Goal: Information Seeking & Learning: Learn about a topic

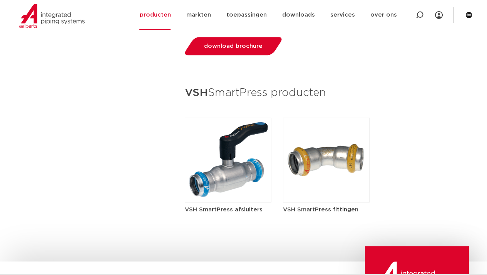
scroll to position [771, 0]
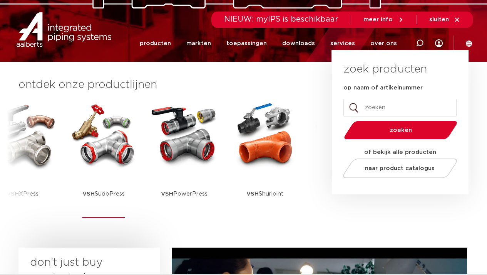
click at [104, 136] on img at bounding box center [103, 134] width 69 height 69
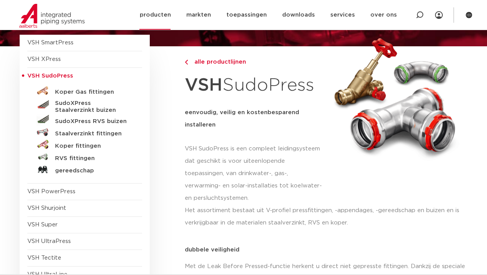
scroll to position [77, 0]
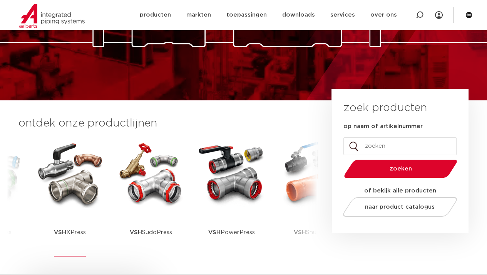
click at [83, 183] on img at bounding box center [69, 173] width 69 height 69
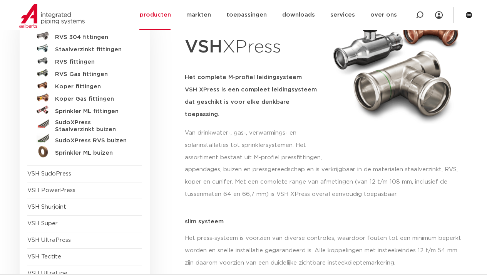
scroll to position [77, 0]
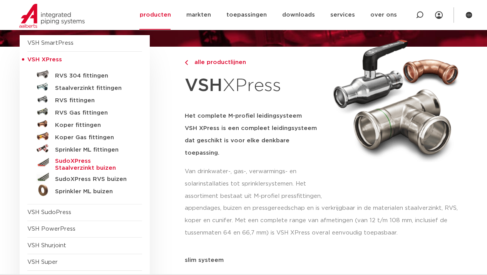
click at [92, 160] on h5 "SudoXPress Staalverzinkt buizen" at bounding box center [93, 165] width 76 height 14
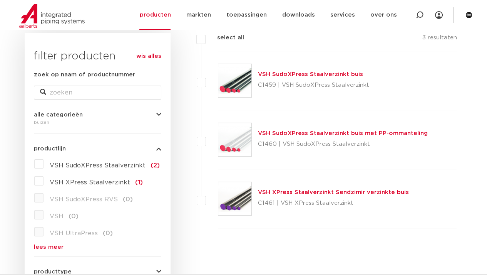
drag, startPoint x: 213, startPoint y: 139, endPoint x: 176, endPoint y: 136, distance: 37.1
click at [176, 136] on div "filters select all 3 resultaten VSH SudoXPress Staalverzinkt buis" at bounding box center [317, 242] width 292 height 418
click at [276, 76] on link "VSH SudoXPress Staalverzinkt buis" at bounding box center [310, 74] width 105 height 6
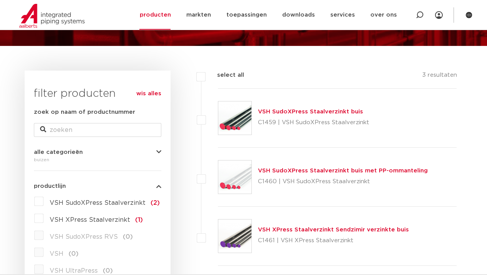
scroll to position [77, 0]
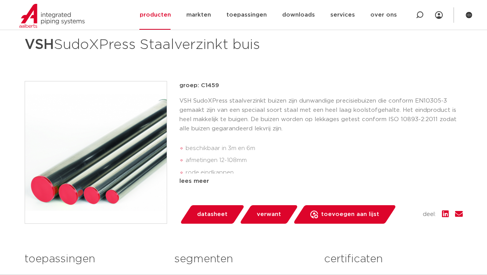
scroll to position [154, 0]
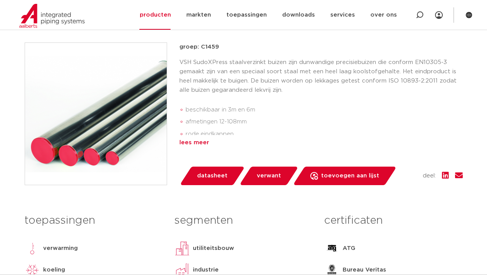
click at [204, 142] on div "lees meer" at bounding box center [322, 142] width 284 height 9
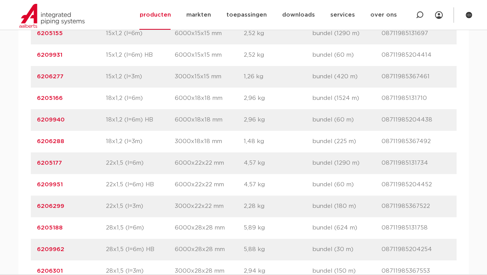
scroll to position [655, 0]
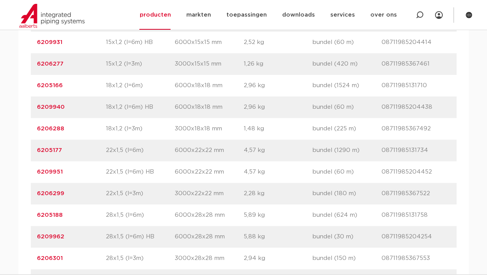
drag, startPoint x: 146, startPoint y: 149, endPoint x: 69, endPoint y: 147, distance: 76.7
click at [69, 147] on p "6205177" at bounding box center [71, 150] width 69 height 9
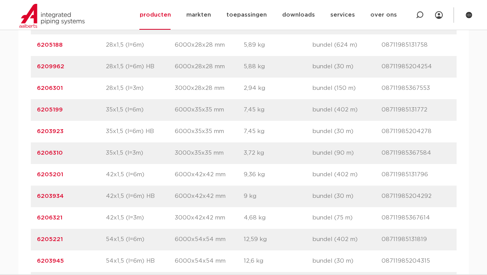
scroll to position [771, 0]
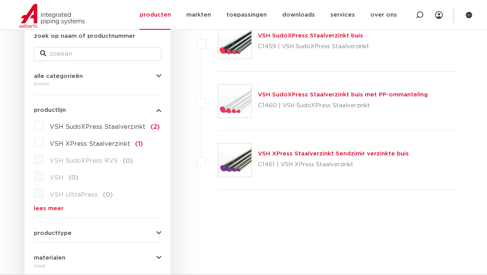
click at [277, 153] on link "VSH XPress Staalverzinkt Sendzimir verzinkte buis" at bounding box center [333, 154] width 151 height 6
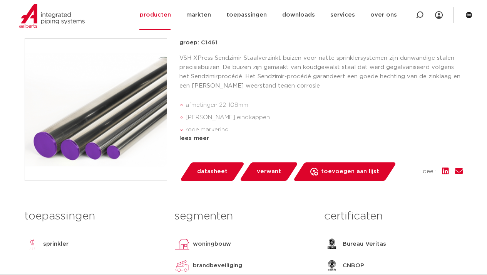
scroll to position [193, 0]
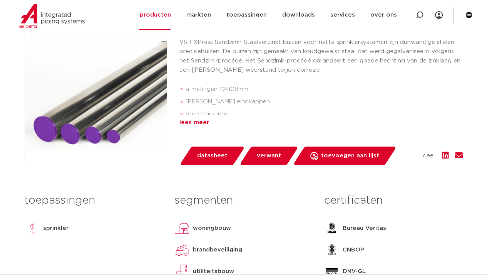
click at [193, 126] on div "lees meer" at bounding box center [322, 122] width 284 height 9
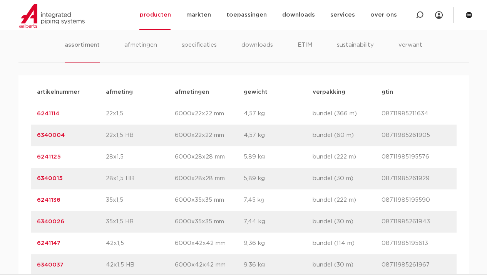
scroll to position [501, 0]
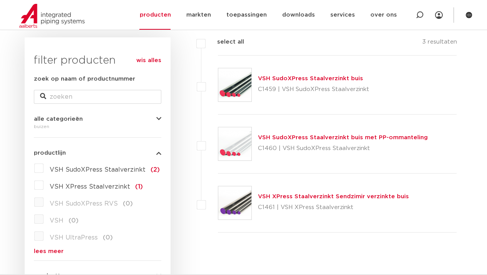
scroll to position [116, 0]
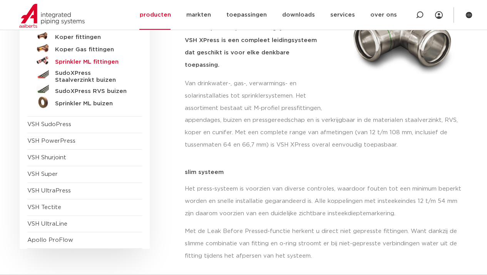
scroll to position [116, 0]
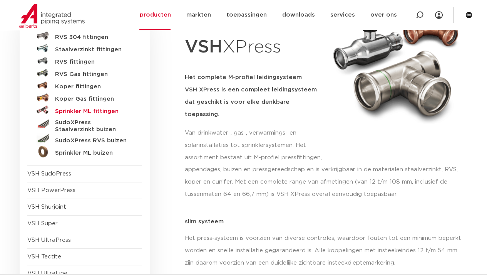
click at [67, 110] on h5 "Sprinkler ML fittingen" at bounding box center [93, 111] width 76 height 7
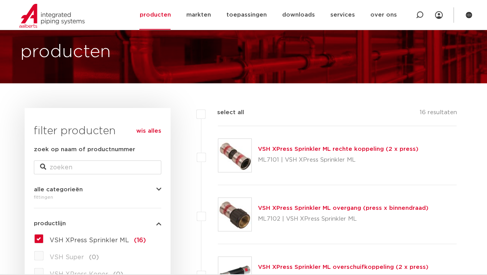
scroll to position [39, 0]
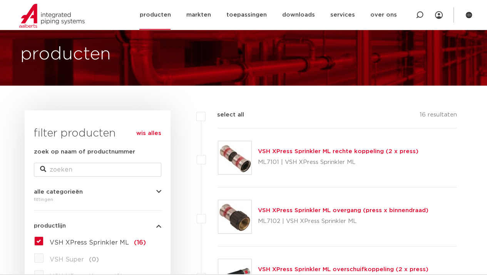
click at [162, 20] on link "producten" at bounding box center [154, 15] width 31 height 30
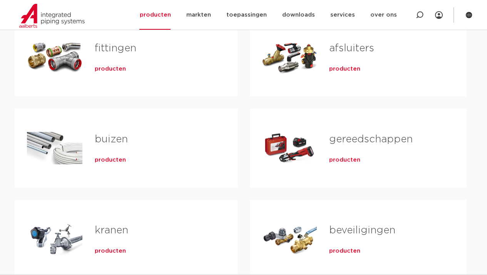
scroll to position [193, 0]
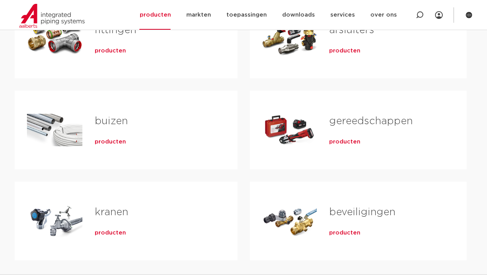
click at [108, 51] on span "producten" at bounding box center [110, 51] width 31 height 8
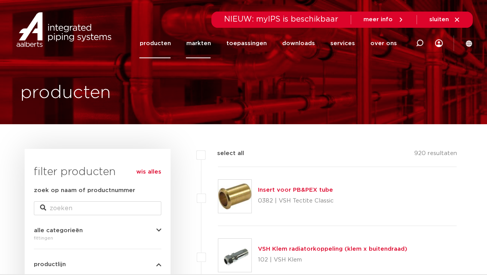
click at [193, 42] on link "markten" at bounding box center [198, 44] width 25 height 30
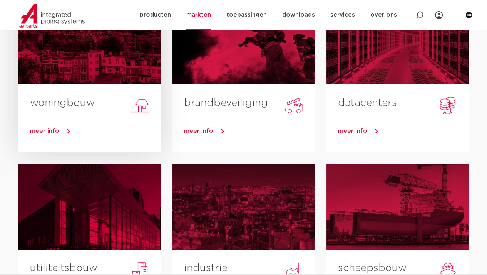
click at [72, 91] on div "woningbouw" at bounding box center [89, 98] width 143 height 29
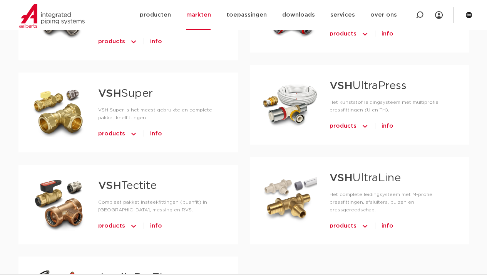
scroll to position [578, 0]
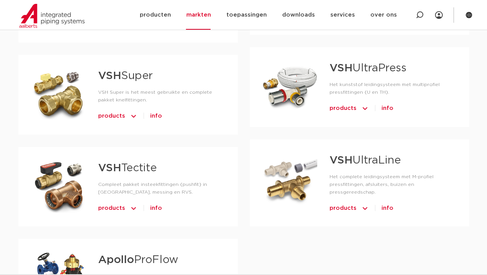
click at [302, 182] on div at bounding box center [289, 178] width 55 height 54
click at [352, 161] on strong "VSH" at bounding box center [341, 160] width 23 height 11
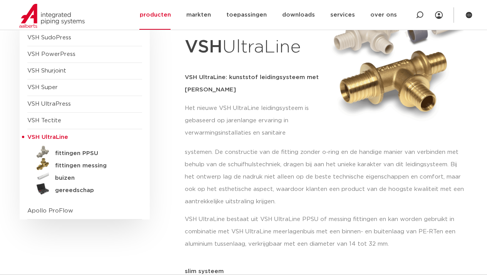
scroll to position [154, 0]
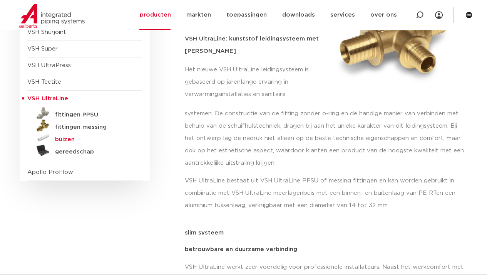
click at [64, 139] on h5 "buizen" at bounding box center [93, 139] width 76 height 7
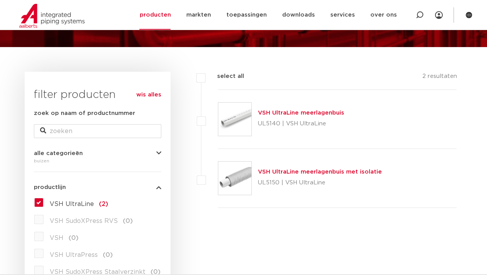
scroll to position [116, 0]
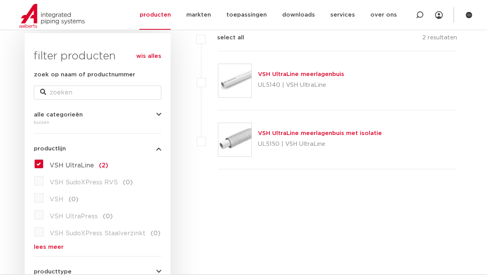
click at [267, 131] on link "VSH UltraLine meerlagenbuis met isolatie" at bounding box center [320, 133] width 124 height 6
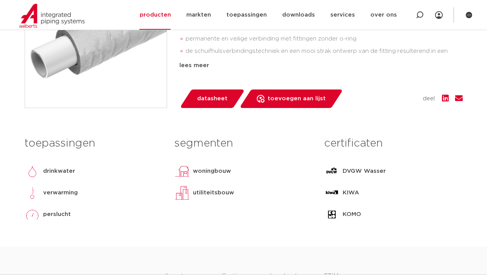
scroll to position [154, 0]
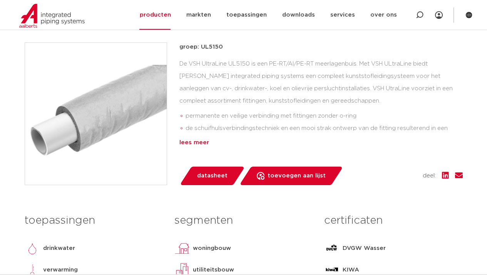
click at [182, 139] on div "lees meer" at bounding box center [322, 142] width 284 height 9
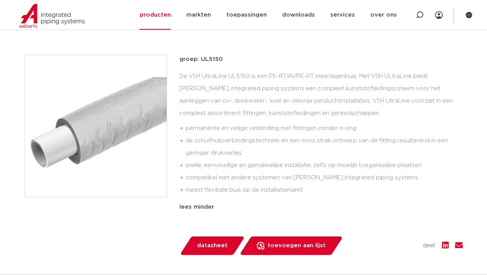
scroll to position [155, 0]
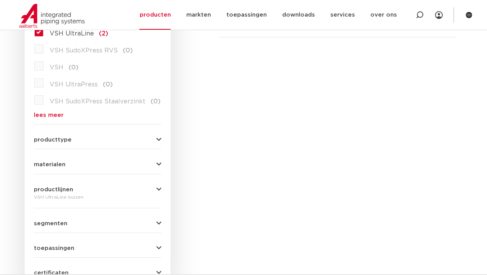
scroll to position [308, 0]
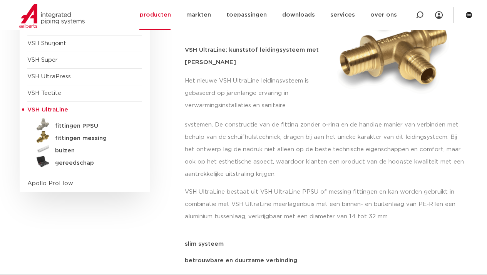
scroll to position [144, 0]
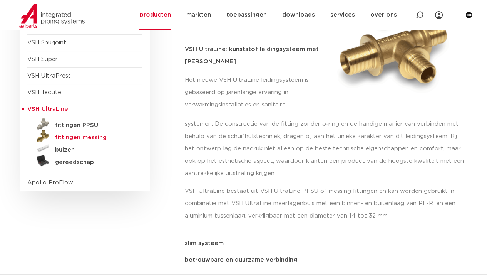
click at [67, 136] on h5 "fittingen messing" at bounding box center [93, 137] width 76 height 7
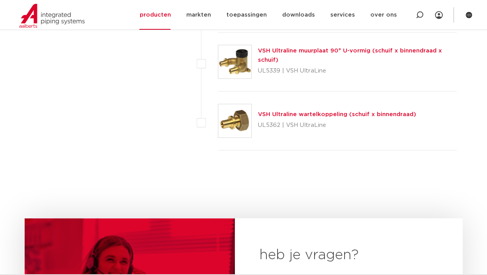
scroll to position [1079, 0]
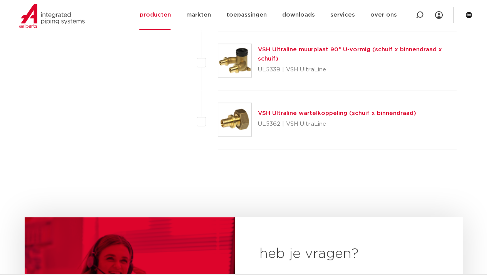
click at [345, 49] on link "VSH Ultraline muurplaat 90° U-vormig (schuif x binnendraad x schuif)" at bounding box center [350, 54] width 184 height 15
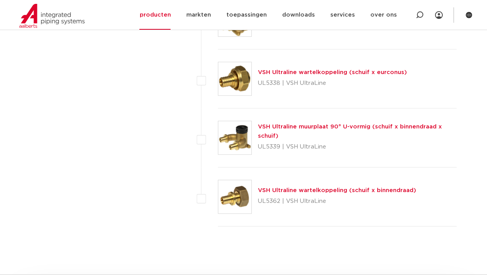
scroll to position [886, 0]
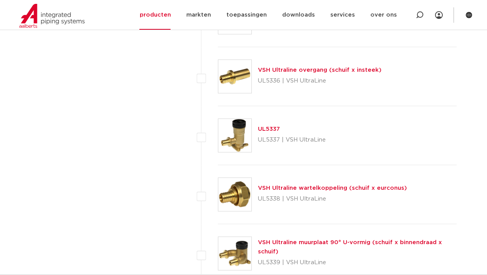
click at [248, 129] on img at bounding box center [234, 135] width 33 height 33
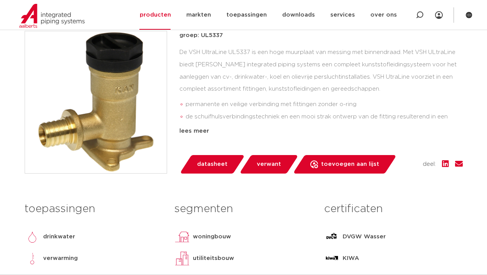
scroll to position [77, 0]
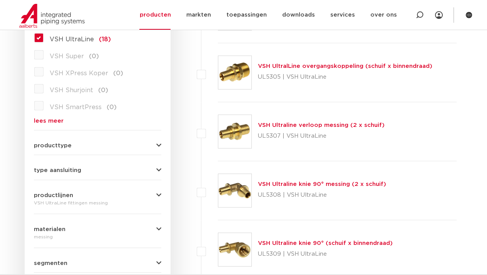
scroll to position [77, 0]
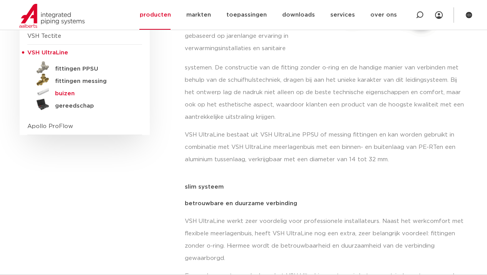
scroll to position [182, 0]
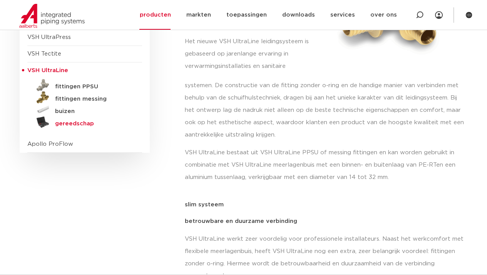
click at [75, 125] on h5 "gereedschap" at bounding box center [93, 123] width 76 height 7
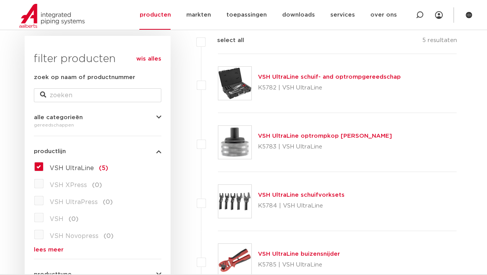
click at [310, 77] on link "VSH UltraLine schuif- and optrompgereedschap" at bounding box center [329, 77] width 143 height 6
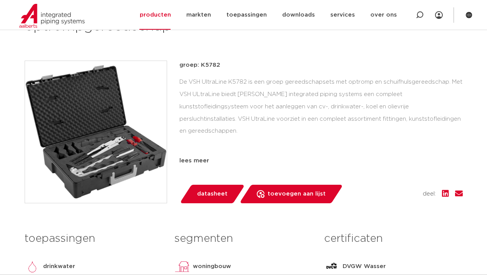
scroll to position [154, 0]
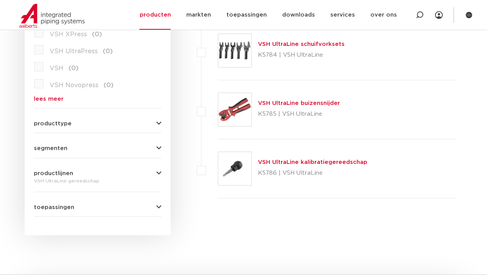
scroll to position [267, 0]
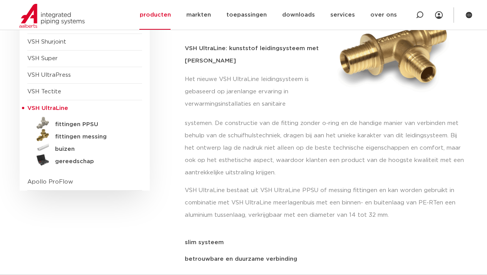
scroll to position [144, 0]
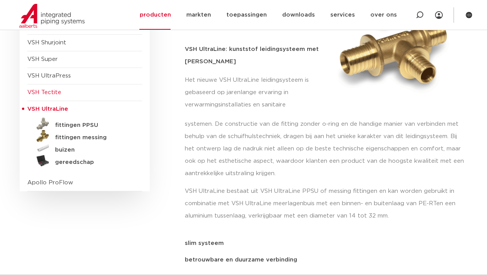
click at [35, 91] on span "VSH Tectite" at bounding box center [44, 92] width 34 height 6
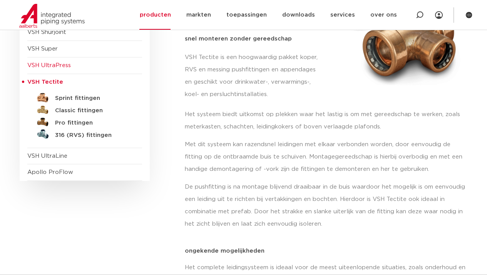
scroll to position [116, 0]
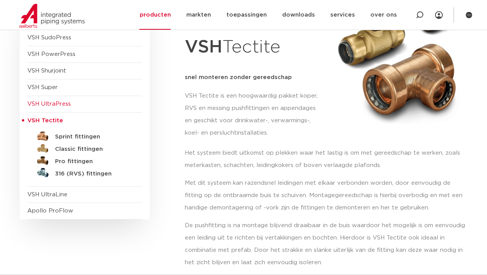
click at [48, 106] on span "VSH UltraPress" at bounding box center [49, 104] width 44 height 6
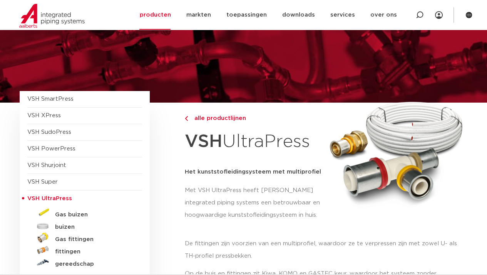
scroll to position [39, 0]
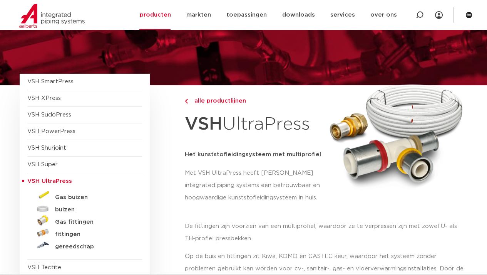
drag, startPoint x: 204, startPoint y: 113, endPoint x: 168, endPoint y: 114, distance: 35.5
click at [168, 114] on div "VSH SmartPress afsluiters VSH XPress" at bounding box center [96, 191] width 152 height 235
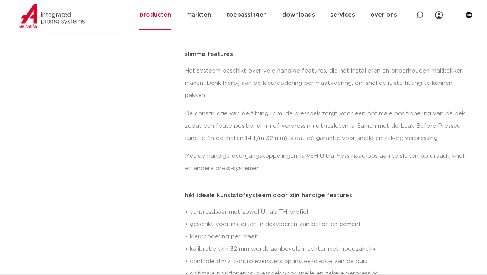
scroll to position [154, 0]
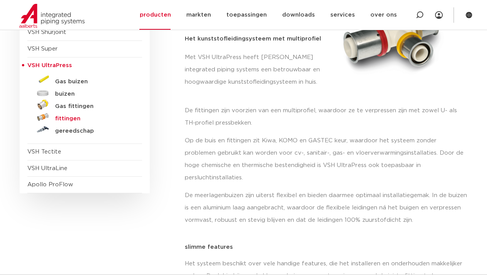
click at [63, 118] on h5 "fittingen" at bounding box center [93, 118] width 76 height 7
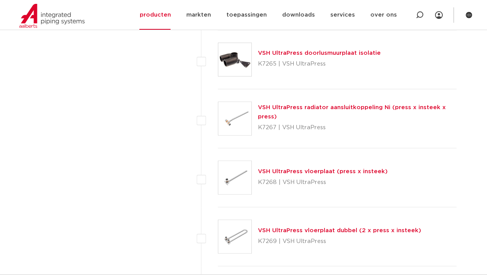
scroll to position [2078, 0]
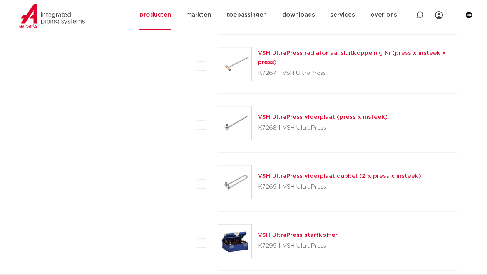
click at [333, 173] on link "VSH UltraPress vloerplaat dubbel (2 x press x insteek)" at bounding box center [339, 176] width 163 height 6
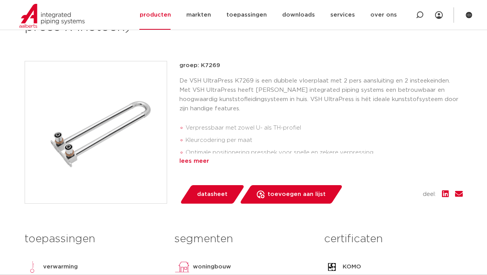
click at [198, 158] on div "lees meer" at bounding box center [322, 160] width 284 height 9
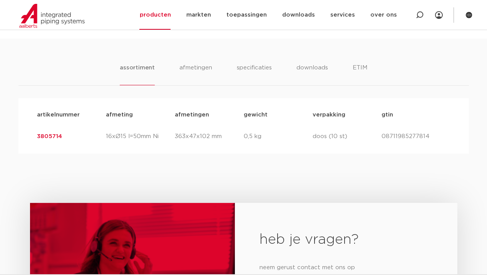
scroll to position [385, 0]
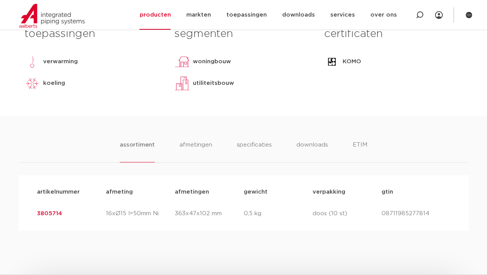
click at [277, 147] on ul "assortiment afmetingen specificaties downloads ETIM" at bounding box center [244, 151] width 248 height 22
click at [250, 144] on li "specificaties" at bounding box center [254, 151] width 37 height 22
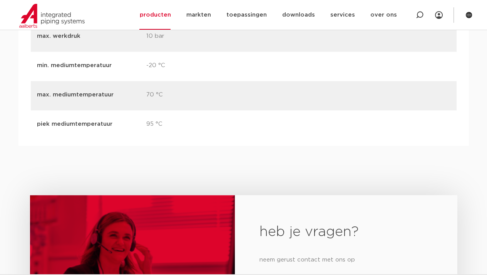
scroll to position [1002, 0]
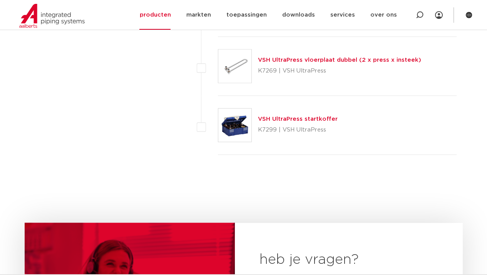
click at [314, 116] on link "VSH UltraPress startkoffer" at bounding box center [298, 119] width 80 height 6
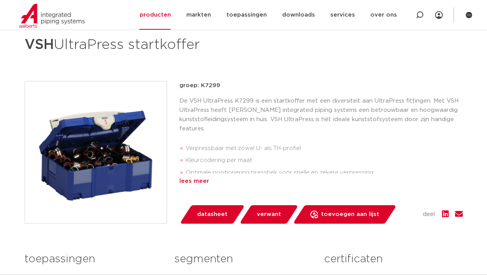
click at [201, 183] on div "lees meer" at bounding box center [322, 180] width 284 height 9
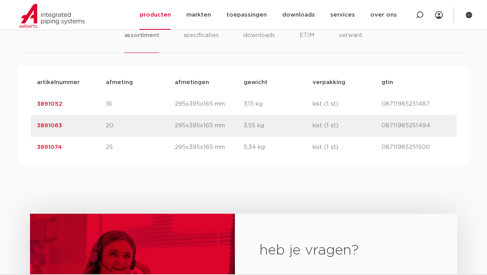
scroll to position [501, 0]
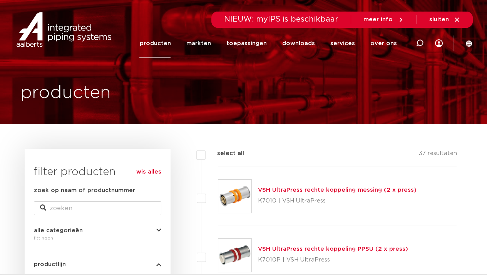
click at [167, 50] on link "producten" at bounding box center [154, 44] width 31 height 30
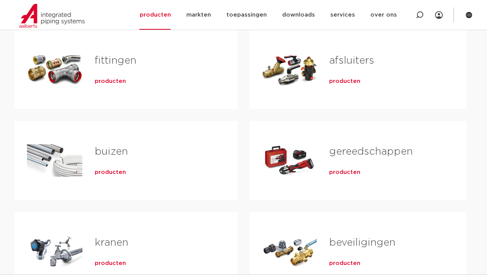
scroll to position [154, 0]
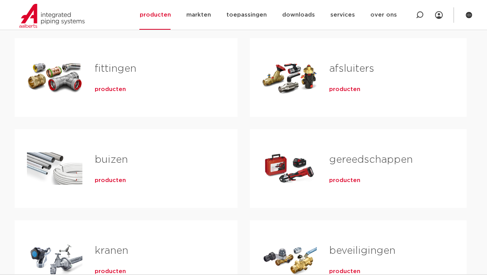
click at [108, 91] on span "producten" at bounding box center [110, 90] width 31 height 8
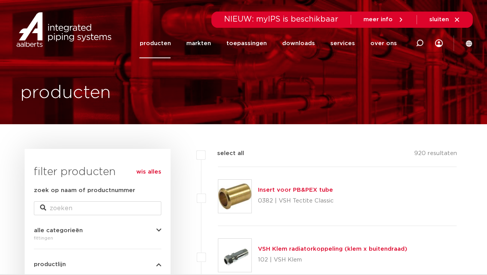
click at [452, 19] on span "sluiten" at bounding box center [445, 19] width 31 height 7
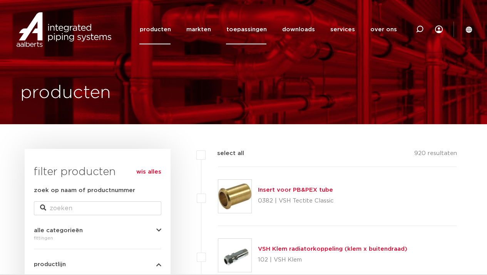
click at [263, 30] on link "toepassingen" at bounding box center [246, 30] width 40 height 30
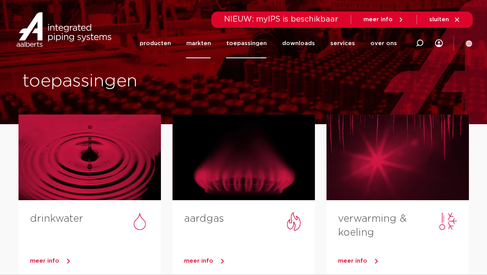
click at [211, 42] on link "markten" at bounding box center [198, 44] width 25 height 30
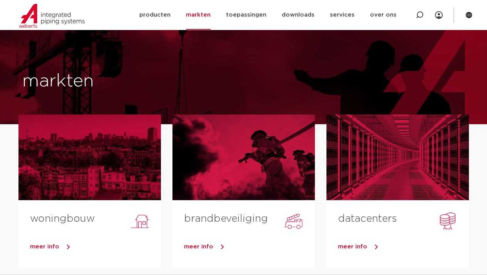
click at [95, 114] on div at bounding box center [89, 157] width 143 height 86
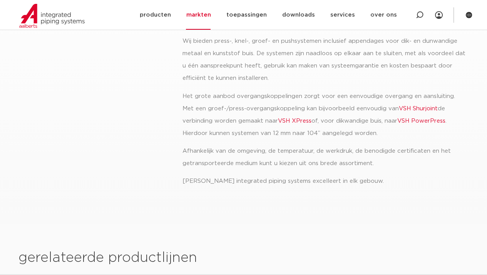
scroll to position [116, 0]
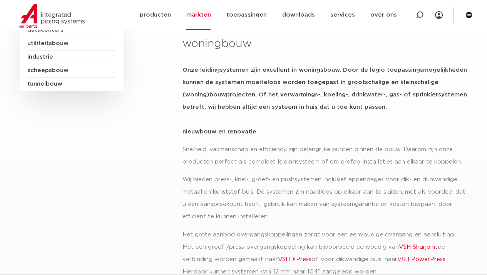
drag, startPoint x: 244, startPoint y: 95, endPoint x: 205, endPoint y: 77, distance: 42.9
click at [206, 77] on h5 "Onze leidingsystemen zijn excellent in woningsbouw. Door de legio toepassingsmo…" at bounding box center [325, 88] width 286 height 49
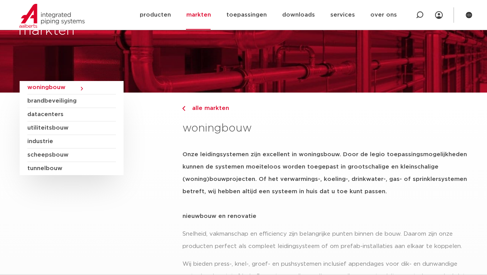
scroll to position [0, 0]
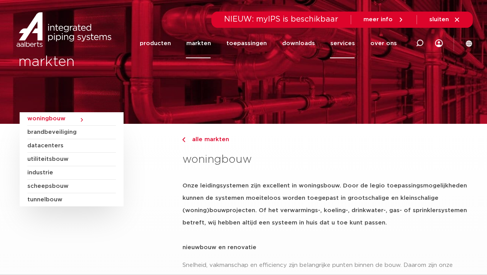
click at [346, 43] on link "services" at bounding box center [342, 44] width 25 height 30
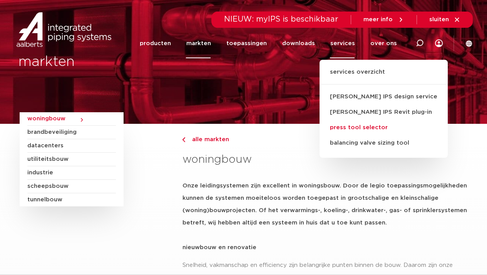
click at [361, 128] on link "press tool selector" at bounding box center [384, 127] width 128 height 15
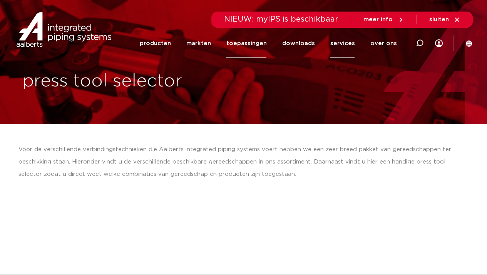
click at [254, 50] on link "toepassingen" at bounding box center [246, 44] width 40 height 30
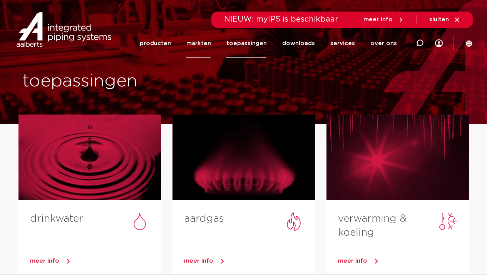
click at [202, 40] on link "markten" at bounding box center [198, 44] width 25 height 30
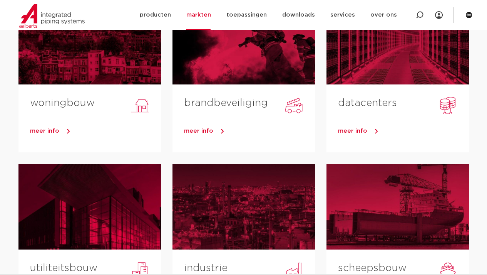
scroll to position [116, 0]
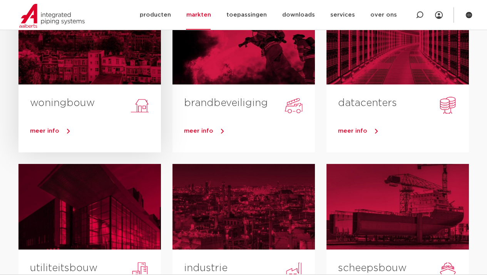
click at [81, 87] on div "woningbouw" at bounding box center [89, 98] width 143 height 29
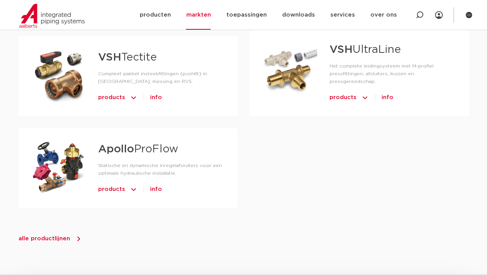
scroll to position [694, 0]
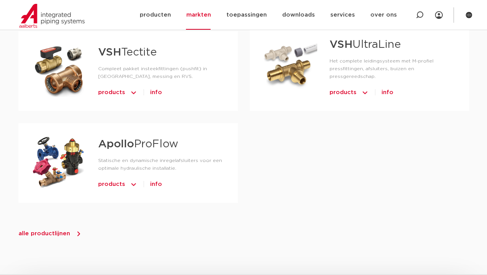
click at [134, 139] on strong "Apollo" at bounding box center [116, 144] width 36 height 11
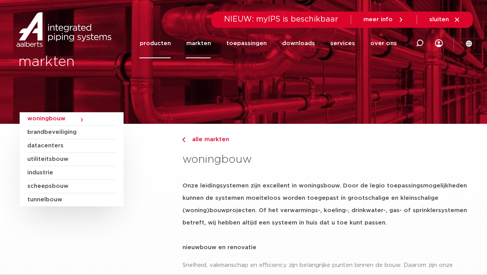
click at [162, 46] on link "producten" at bounding box center [154, 44] width 31 height 30
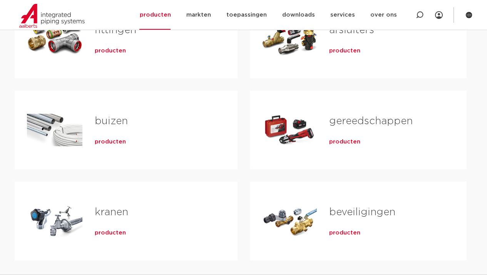
scroll to position [154, 0]
